Goal: Find specific page/section

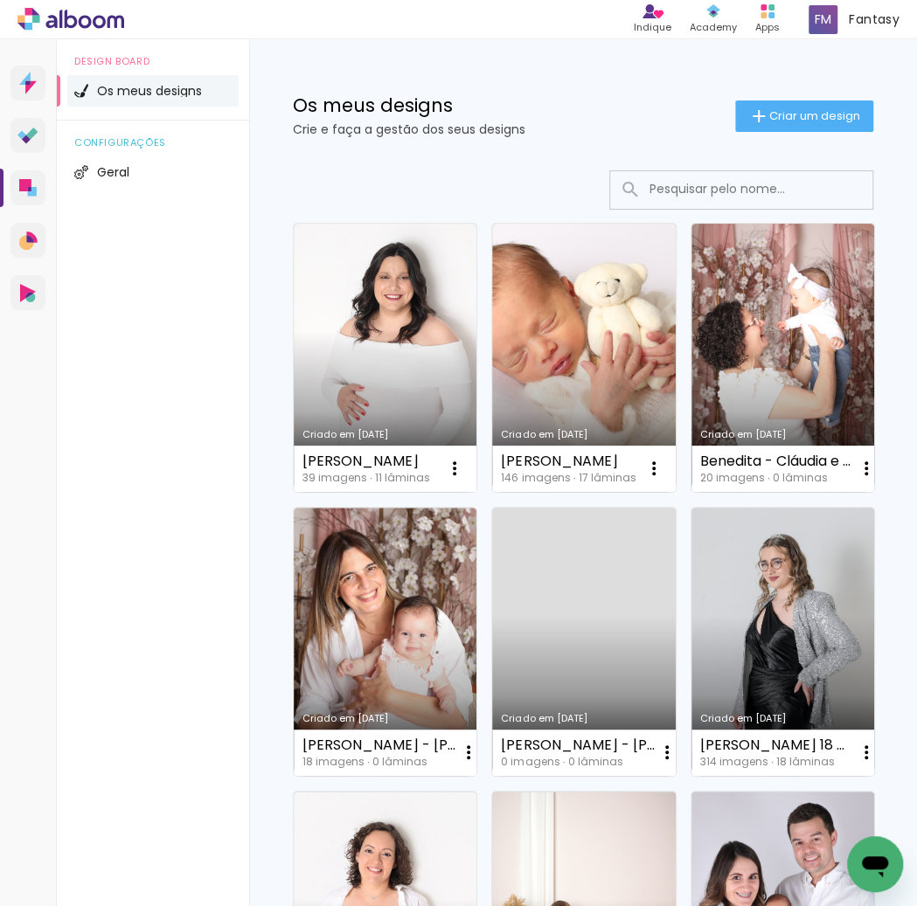
click at [731, 182] on input at bounding box center [765, 189] width 249 height 36
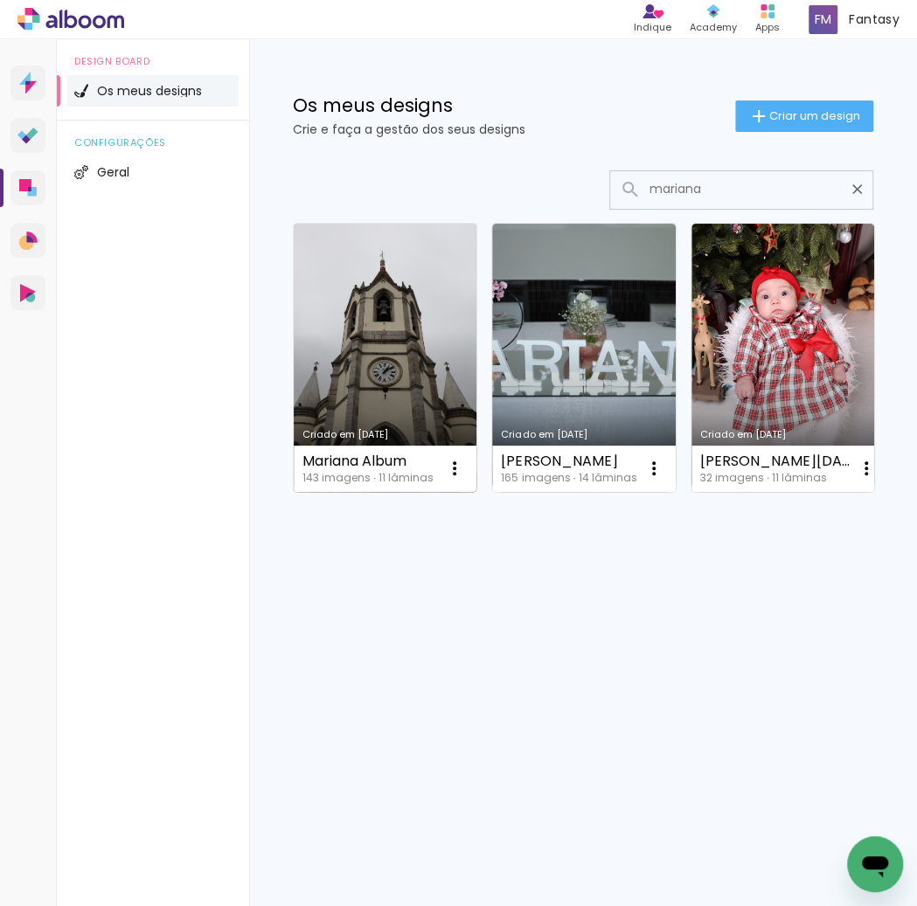
type input "mariana"
type paper-input "mariana"
click at [345, 329] on link "Criado em [DATE]" at bounding box center [385, 358] width 183 height 268
